Goal: Task Accomplishment & Management: Use online tool/utility

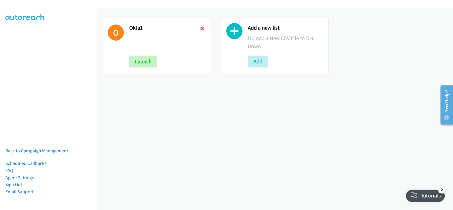
click at [200, 29] on icon at bounding box center [202, 29] width 4 height 4
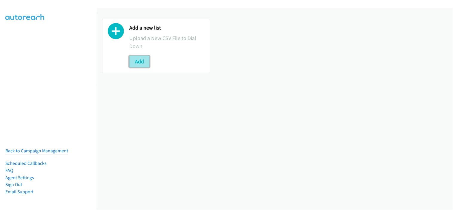
click at [134, 60] on button "Add" at bounding box center [139, 61] width 20 height 12
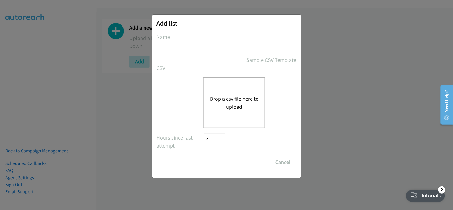
click at [64, 101] on div "Add list No phone fields were returned for that Report or List View Please uplo…" at bounding box center [226, 107] width 453 height 204
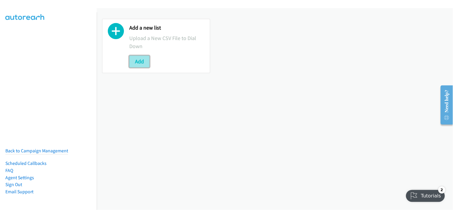
click at [144, 59] on button "Add" at bounding box center [139, 61] width 20 height 12
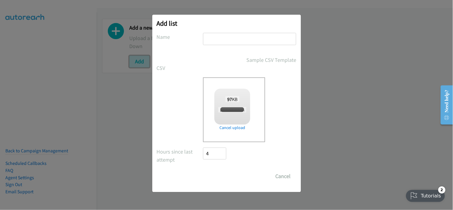
checkbox input "true"
click at [221, 37] on input "text" at bounding box center [249, 39] width 93 height 12
type input "oktaaa"
click at [230, 178] on input "Save List" at bounding box center [218, 176] width 31 height 12
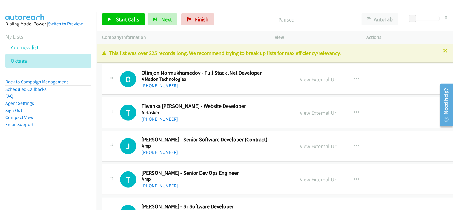
click at [205, 90] on div "O Callback Scheduled Olimjon Normukhamedov - Full Stack .Net Developer 4 Mation…" at bounding box center [283, 79] width 363 height 31
click at [123, 20] on span "Start Calls" at bounding box center [127, 19] width 23 height 7
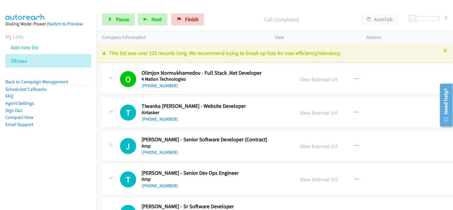
click at [215, 118] on div "[PHONE_NUMBER]" at bounding box center [209, 118] width 136 height 7
click at [204, 124] on div "T Callback Scheduled Tiwanka Dilshan Mura Mudalige - Website Developer Airtaske…" at bounding box center [283, 112] width 363 height 31
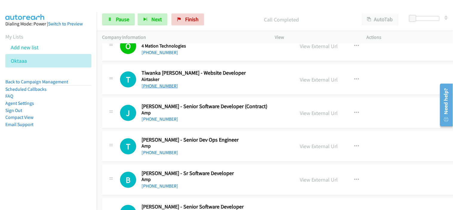
click at [160, 86] on link "[PHONE_NUMBER]" at bounding box center [159, 86] width 36 height 6
click at [215, 124] on div "J Callback Scheduled [PERSON_NAME] - Senior Software Developer (Contract) Amp […" at bounding box center [283, 113] width 363 height 31
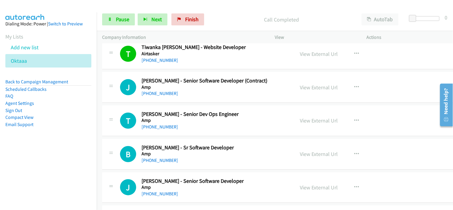
scroll to position [66, 0]
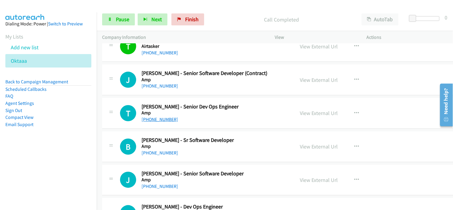
click at [168, 121] on link "[PHONE_NUMBER]" at bounding box center [159, 119] width 36 height 6
click at [202, 156] on div "[PHONE_NUMBER]" at bounding box center [209, 152] width 136 height 7
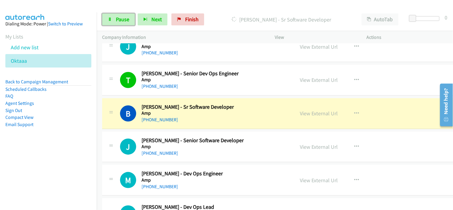
click at [127, 19] on span "Pause" at bounding box center [122, 19] width 13 height 7
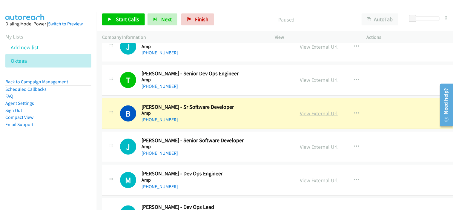
click at [309, 112] on link "View External Url" at bounding box center [319, 113] width 38 height 7
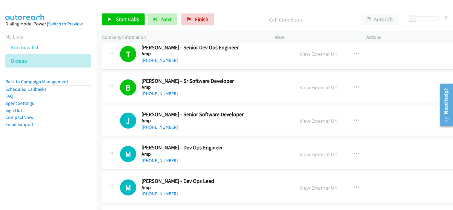
scroll to position [132, 0]
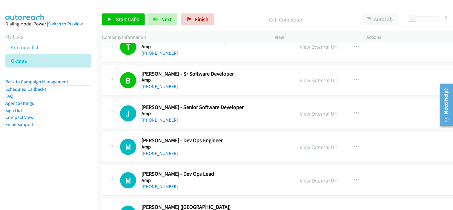
click at [167, 121] on link "[PHONE_NUMBER]" at bounding box center [159, 120] width 36 height 6
click at [205, 153] on div "[PHONE_NUMBER]" at bounding box center [209, 153] width 136 height 7
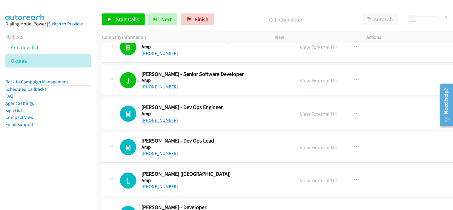
click at [161, 120] on link "[PHONE_NUMBER]" at bounding box center [159, 120] width 36 height 6
drag, startPoint x: 193, startPoint y: 145, endPoint x: 190, endPoint y: 143, distance: 3.6
click at [193, 145] on h5 "Amp" at bounding box center [209, 147] width 136 height 6
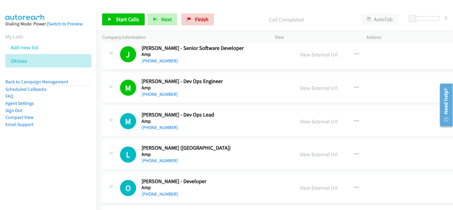
scroll to position [199, 0]
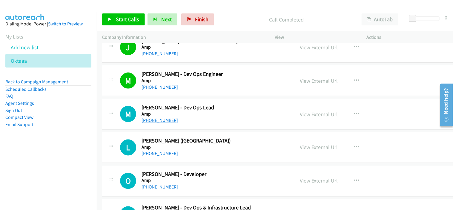
click at [155, 121] on link "[PHONE_NUMBER]" at bounding box center [159, 120] width 36 height 6
click at [205, 160] on div "L Callback Scheduled [PERSON_NAME] (Lansa) Amp [GEOGRAPHIC_DATA]/[GEOGRAPHIC_DA…" at bounding box center [283, 147] width 363 height 31
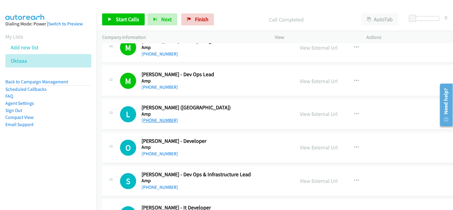
click at [157, 121] on link "[PHONE_NUMBER]" at bounding box center [159, 121] width 36 height 6
click at [212, 118] on div "[PHONE_NUMBER]" at bounding box center [209, 120] width 136 height 7
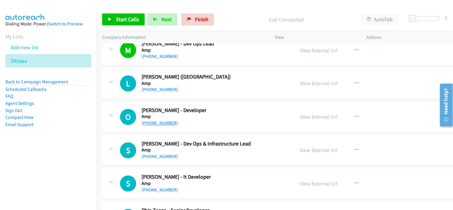
scroll to position [265, 0]
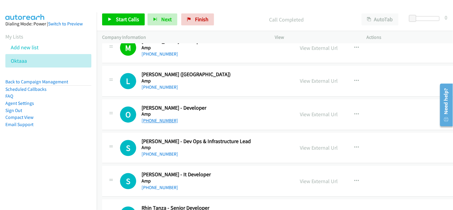
click at [163, 118] on link "[PHONE_NUMBER]" at bounding box center [159, 121] width 36 height 6
click at [201, 129] on div "O Callback Scheduled [PERSON_NAME] - Developer Amp [GEOGRAPHIC_DATA]/[GEOGRAPHI…" at bounding box center [283, 114] width 363 height 31
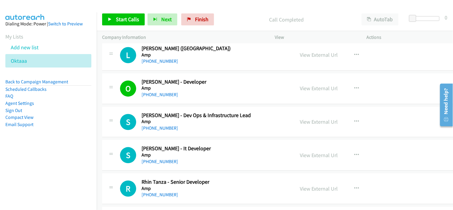
scroll to position [298, 0]
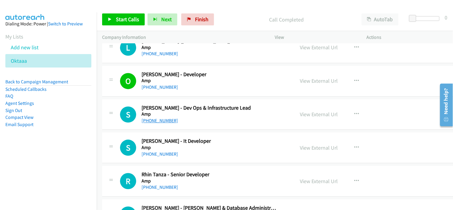
click at [166, 121] on link "[PHONE_NUMBER]" at bounding box center [159, 121] width 36 height 6
click at [207, 151] on div "[PHONE_NUMBER]" at bounding box center [209, 154] width 136 height 7
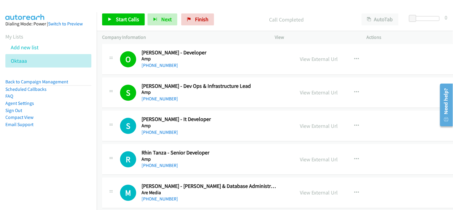
scroll to position [331, 0]
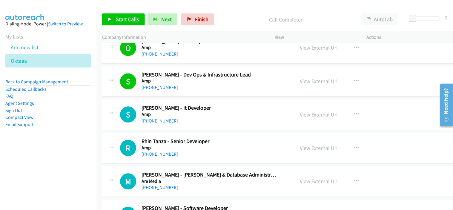
click at [165, 121] on link "[PHONE_NUMBER]" at bounding box center [159, 121] width 36 height 6
click at [206, 124] on div "[PHONE_NUMBER]" at bounding box center [209, 121] width 136 height 7
drag, startPoint x: 132, startPoint y: 19, endPoint x: 248, endPoint y: 116, distance: 151.9
click at [132, 19] on span "Start Calls" at bounding box center [127, 19] width 23 height 7
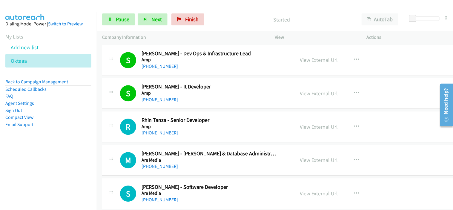
scroll to position [365, 0]
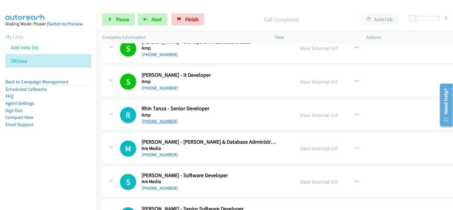
click at [157, 118] on link "[PHONE_NUMBER]" at bounding box center [159, 121] width 36 height 6
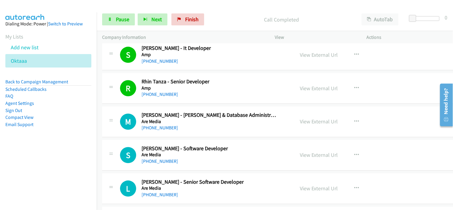
scroll to position [398, 0]
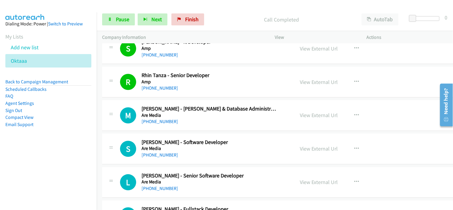
click at [193, 121] on div "[PHONE_NUMBER]" at bounding box center [209, 121] width 136 height 7
click at [159, 122] on link "[PHONE_NUMBER]" at bounding box center [159, 121] width 36 height 6
click at [192, 123] on div "[PHONE_NUMBER]" at bounding box center [209, 121] width 136 height 7
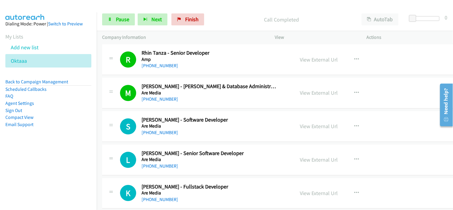
scroll to position [431, 0]
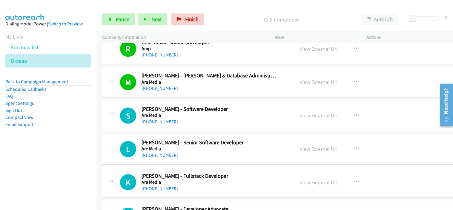
click at [162, 122] on link "[PHONE_NUMBER]" at bounding box center [159, 122] width 36 height 6
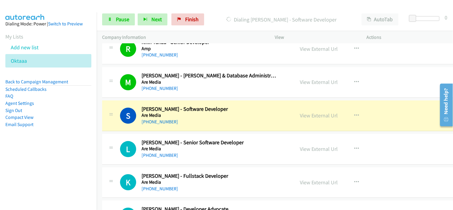
click at [195, 157] on div "[PHONE_NUMBER]" at bounding box center [209, 155] width 136 height 7
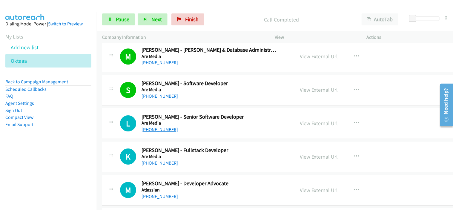
scroll to position [464, 0]
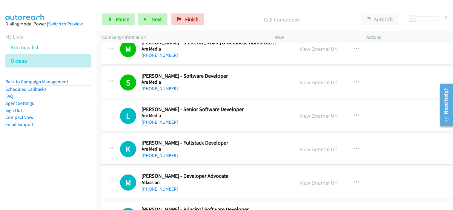
drag, startPoint x: 153, startPoint y: 121, endPoint x: 209, endPoint y: 122, distance: 56.1
click at [153, 121] on link "[PHONE_NUMBER]" at bounding box center [159, 122] width 36 height 6
click at [196, 127] on div "L Callback Scheduled [PERSON_NAME] - Senior Software Developer Are Media [GEOGR…" at bounding box center [283, 116] width 363 height 31
click at [204, 127] on div "L Callback Scheduled [PERSON_NAME] - Senior Software Developer Are Media [GEOGR…" at bounding box center [283, 116] width 363 height 31
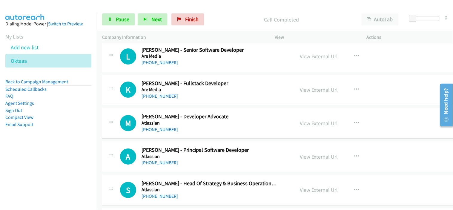
scroll to position [530, 0]
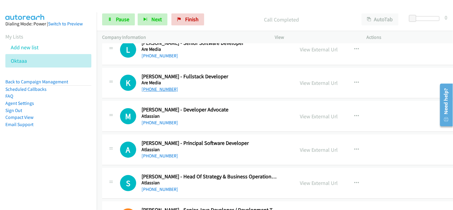
click at [165, 90] on link "[PHONE_NUMBER]" at bounding box center [159, 89] width 36 height 6
click at [196, 90] on div "[PHONE_NUMBER]" at bounding box center [209, 89] width 136 height 7
click at [168, 91] on link "[PHONE_NUMBER]" at bounding box center [159, 89] width 36 height 6
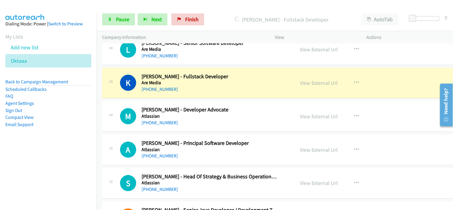
drag, startPoint x: 184, startPoint y: 124, endPoint x: 180, endPoint y: 124, distance: 4.6
click at [184, 124] on div "[PHONE_NUMBER]" at bounding box center [209, 122] width 136 height 7
drag, startPoint x: 155, startPoint y: 122, endPoint x: 169, endPoint y: 122, distance: 14.3
click at [155, 122] on link "[PHONE_NUMBER]" at bounding box center [159, 123] width 36 height 6
click at [201, 120] on div "[PHONE_NUMBER]" at bounding box center [209, 122] width 136 height 7
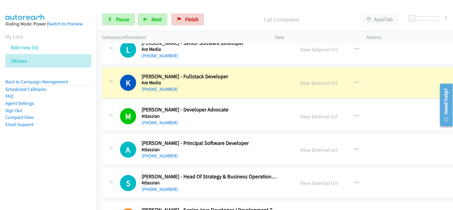
scroll to position [563, 0]
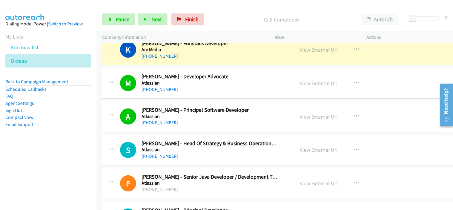
click at [204, 121] on div "[PHONE_NUMBER]" at bounding box center [209, 122] width 136 height 7
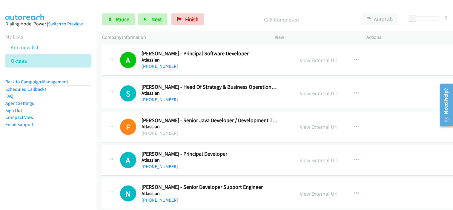
scroll to position [630, 0]
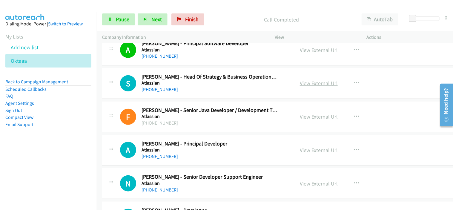
click at [312, 83] on link "View External Url" at bounding box center [319, 83] width 38 height 7
click at [155, 90] on link "[PHONE_NUMBER]" at bounding box center [159, 90] width 36 height 6
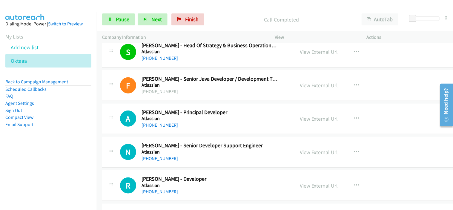
scroll to position [663, 0]
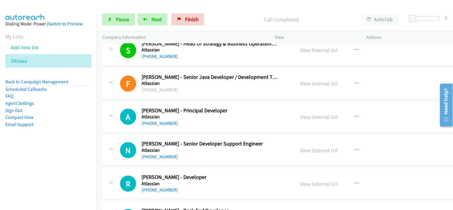
click at [193, 129] on div "A Callback Scheduled [PERSON_NAME] - Principal Developer Atlassian [GEOGRAPHIC_…" at bounding box center [283, 117] width 363 height 31
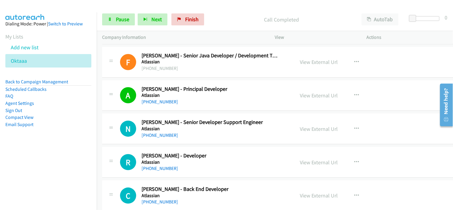
scroll to position [696, 0]
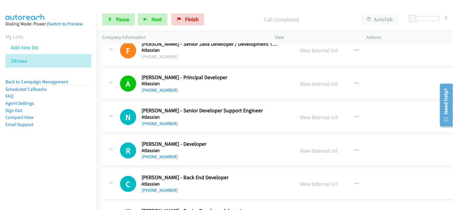
click at [191, 120] on h5 "Atlassian" at bounding box center [209, 117] width 136 height 6
click at [198, 156] on div "[PHONE_NUMBER]" at bounding box center [209, 156] width 136 height 7
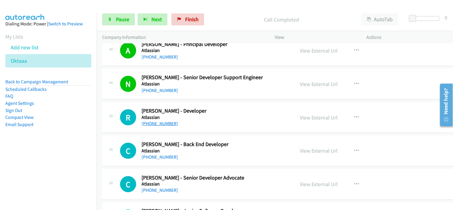
click at [162, 124] on link "[PHONE_NUMBER]" at bounding box center [159, 124] width 36 height 6
drag, startPoint x: 209, startPoint y: 157, endPoint x: 207, endPoint y: 150, distance: 7.3
click at [209, 157] on div "[PHONE_NUMBER]" at bounding box center [209, 156] width 136 height 7
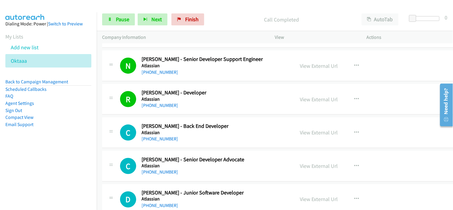
scroll to position [762, 0]
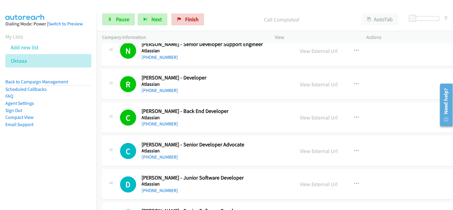
drag, startPoint x: 200, startPoint y: 125, endPoint x: 204, endPoint y: 126, distance: 3.7
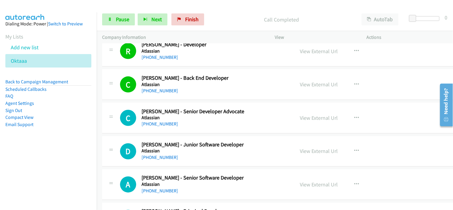
scroll to position [829, 0]
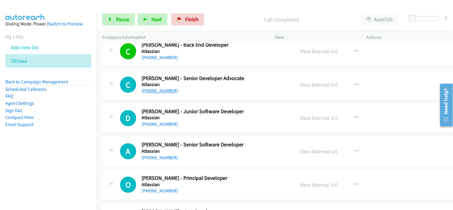
click at [166, 92] on link "[PHONE_NUMBER]" at bounding box center [159, 91] width 36 height 6
click at [202, 125] on div "[PHONE_NUMBER]" at bounding box center [209, 124] width 136 height 7
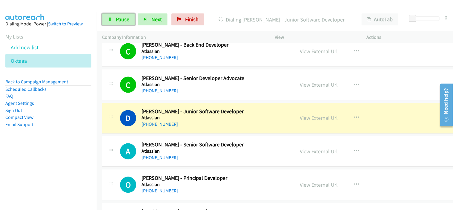
click at [121, 22] on span "Pause" at bounding box center [122, 19] width 13 height 7
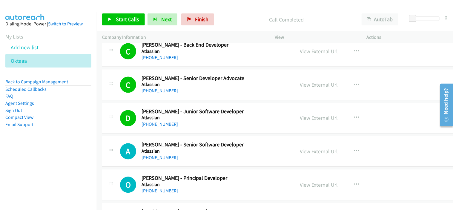
drag, startPoint x: 214, startPoint y: 158, endPoint x: 231, endPoint y: 151, distance: 17.8
click at [214, 158] on div "[PHONE_NUMBER]" at bounding box center [209, 157] width 136 height 7
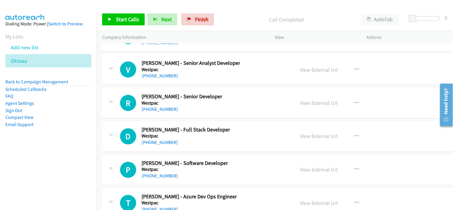
scroll to position [15359, 0]
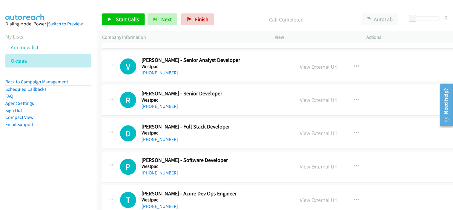
drag, startPoint x: 199, startPoint y: 109, endPoint x: 204, endPoint y: 111, distance: 6.2
click at [199, 109] on div "[PHONE_NUMBER]" at bounding box center [181, 106] width 81 height 7
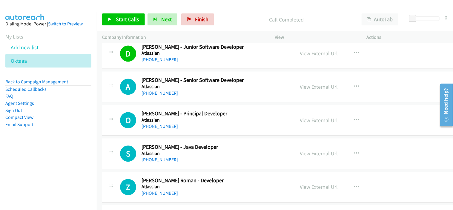
scroll to position [856, 0]
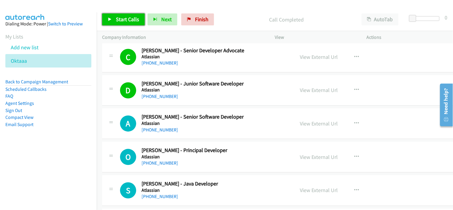
click at [123, 15] on link "Start Calls" at bounding box center [123, 19] width 43 height 12
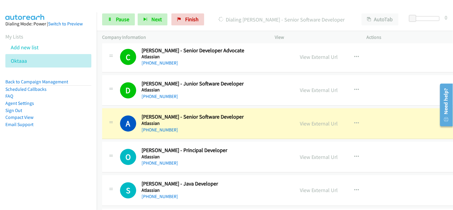
scroll to position [889, 0]
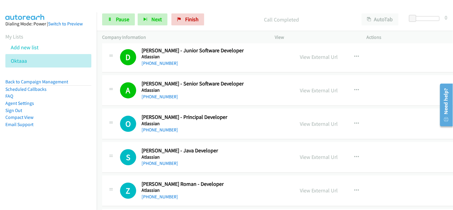
click at [209, 67] on div "D Callback Scheduled [PERSON_NAME] - Junior Software Developer Atlassian [GEOGR…" at bounding box center [283, 57] width 363 height 31
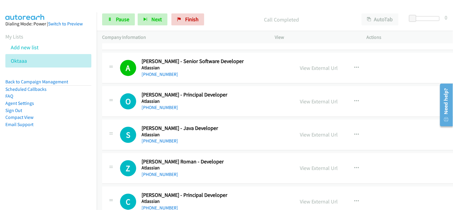
scroll to position [923, 0]
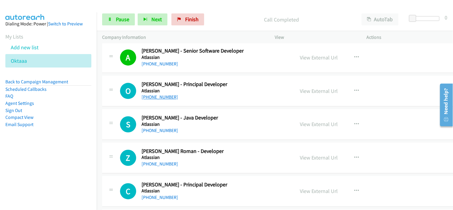
click at [159, 96] on link "[PHONE_NUMBER]" at bounding box center [159, 97] width 36 height 6
click at [212, 138] on div "S Callback Scheduled [PERSON_NAME] - Java Developer Atlassian [GEOGRAPHIC_DATA]…" at bounding box center [283, 124] width 363 height 31
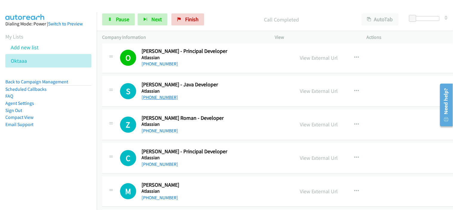
click at [165, 99] on link "[PHONE_NUMBER]" at bounding box center [159, 97] width 36 height 6
click at [159, 130] on link "[PHONE_NUMBER]" at bounding box center [159, 131] width 36 height 6
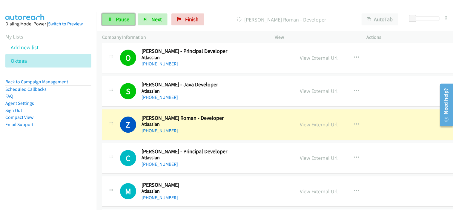
click at [116, 18] on span "Pause" at bounding box center [122, 19] width 13 height 7
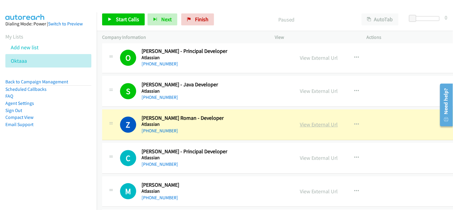
click at [305, 124] on link "View External Url" at bounding box center [319, 124] width 38 height 7
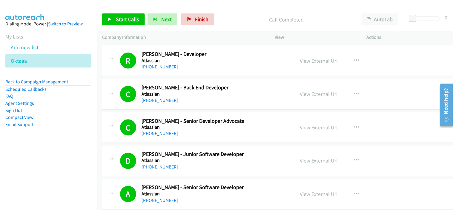
scroll to position [790, 0]
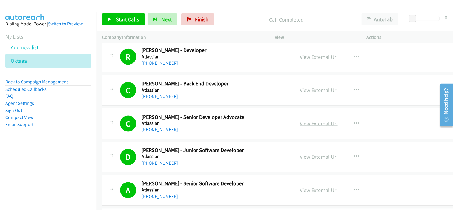
click at [309, 126] on link "View External Url" at bounding box center [319, 123] width 38 height 7
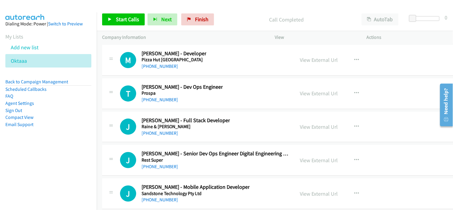
scroll to position [12225, 0]
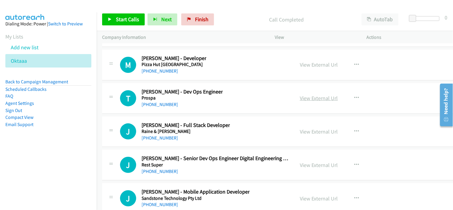
click at [314, 101] on link "View External Url" at bounding box center [319, 98] width 38 height 7
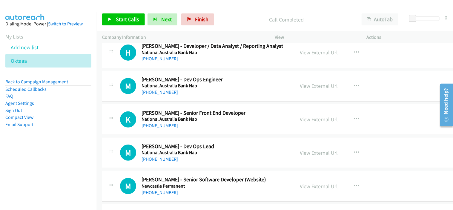
scroll to position [11628, 0]
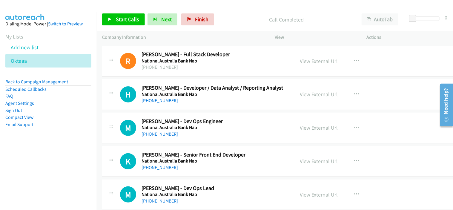
click at [304, 131] on link "View External Url" at bounding box center [319, 127] width 38 height 7
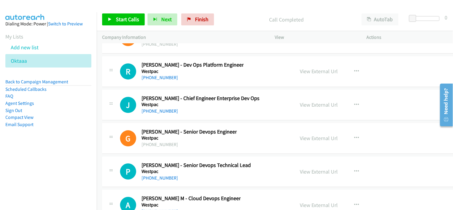
scroll to position [13153, 0]
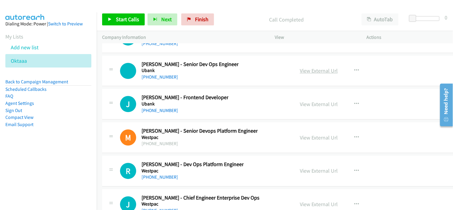
click at [304, 74] on link "View External Url" at bounding box center [319, 70] width 38 height 7
drag, startPoint x: 160, startPoint y: 82, endPoint x: 232, endPoint y: 91, distance: 72.2
click at [160, 80] on link "[PHONE_NUMBER]" at bounding box center [159, 77] width 36 height 6
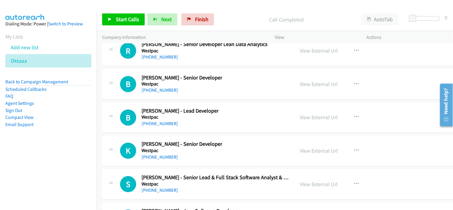
scroll to position [13683, 0]
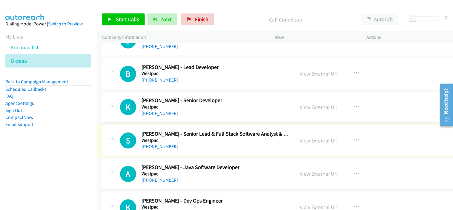
click at [303, 144] on link "View External Url" at bounding box center [319, 140] width 38 height 7
click at [164, 149] on link "[PHONE_NUMBER]" at bounding box center [159, 147] width 36 height 6
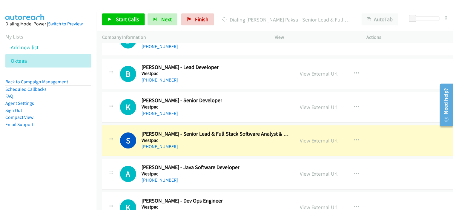
click at [181, 150] on div "[PHONE_NUMBER]" at bounding box center [214, 146] width 147 height 7
click at [311, 177] on link "View External Url" at bounding box center [319, 173] width 38 height 7
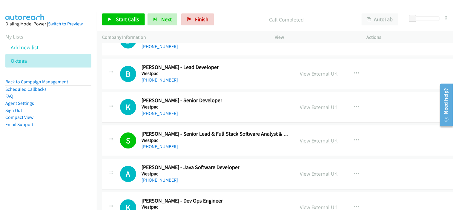
drag, startPoint x: 302, startPoint y: 149, endPoint x: 306, endPoint y: 145, distance: 5.9
click at [306, 144] on link "View External Url" at bounding box center [319, 140] width 38 height 7
click at [314, 111] on link "View External Url" at bounding box center [319, 107] width 38 height 7
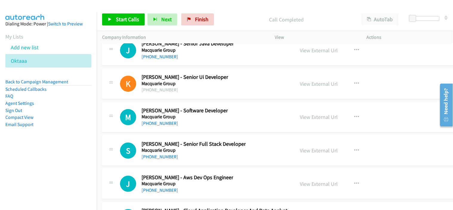
scroll to position [8566, 0]
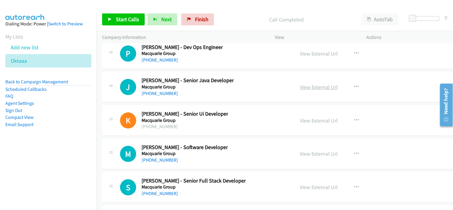
click at [323, 90] on link "View External Url" at bounding box center [319, 87] width 38 height 7
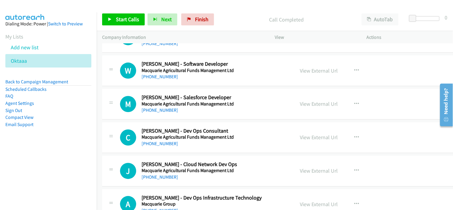
scroll to position [7311, 0]
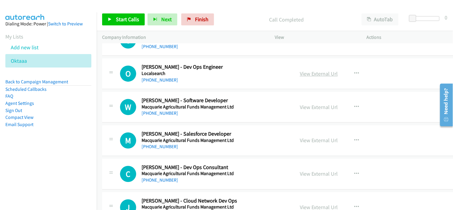
click at [306, 75] on link "View External Url" at bounding box center [319, 73] width 38 height 7
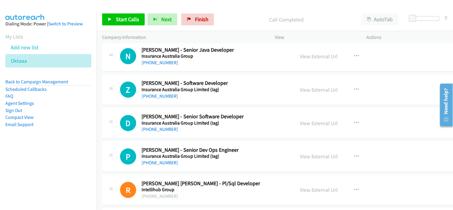
scroll to position [6914, 0]
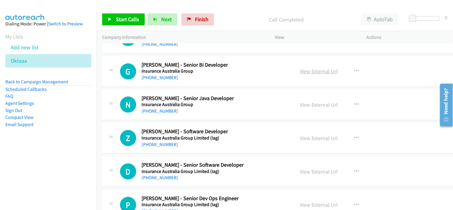
click at [323, 73] on link "View External Url" at bounding box center [319, 71] width 38 height 7
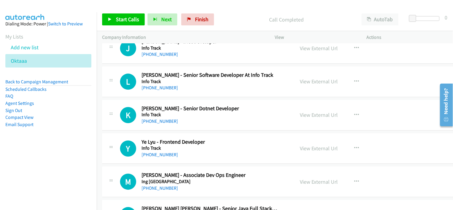
scroll to position [5587, 0]
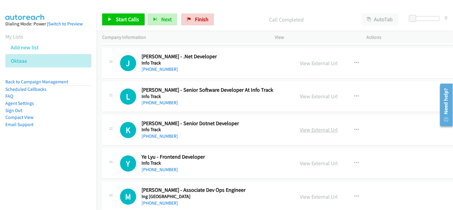
click at [315, 132] on link "View External Url" at bounding box center [319, 129] width 38 height 7
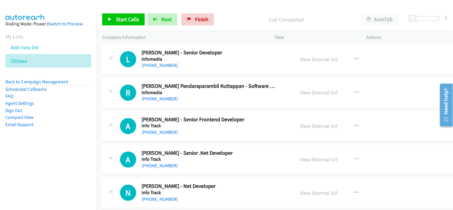
scroll to position [5057, 0]
click at [305, 94] on link "View External Url" at bounding box center [319, 92] width 38 height 7
click at [303, 128] on link "View External Url" at bounding box center [319, 126] width 38 height 7
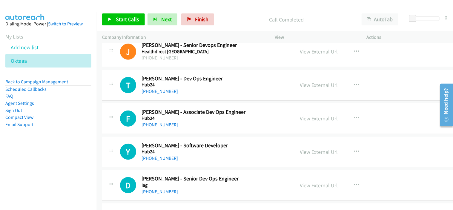
scroll to position [4726, 0]
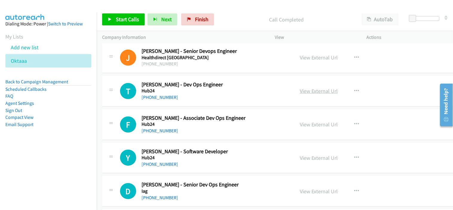
click at [318, 93] on link "View External Url" at bounding box center [319, 90] width 38 height 7
click at [201, 105] on div "T Callback Scheduled [PERSON_NAME] - Dev Ops Engineer Hub24 [GEOGRAPHIC_DATA]/[…" at bounding box center [283, 91] width 363 height 31
click at [213, 84] on h2 "[PERSON_NAME] - Dev Ops Engineer" at bounding box center [209, 84] width 136 height 7
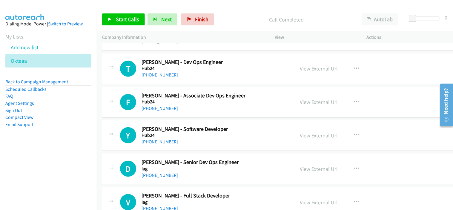
scroll to position [4759, 0]
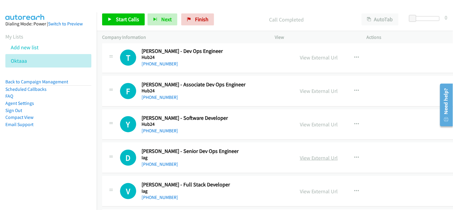
click at [311, 159] on link "View External Url" at bounding box center [319, 157] width 38 height 7
click at [187, 19] on icon at bounding box center [189, 20] width 4 height 4
